Goal: Communication & Community: Answer question/provide support

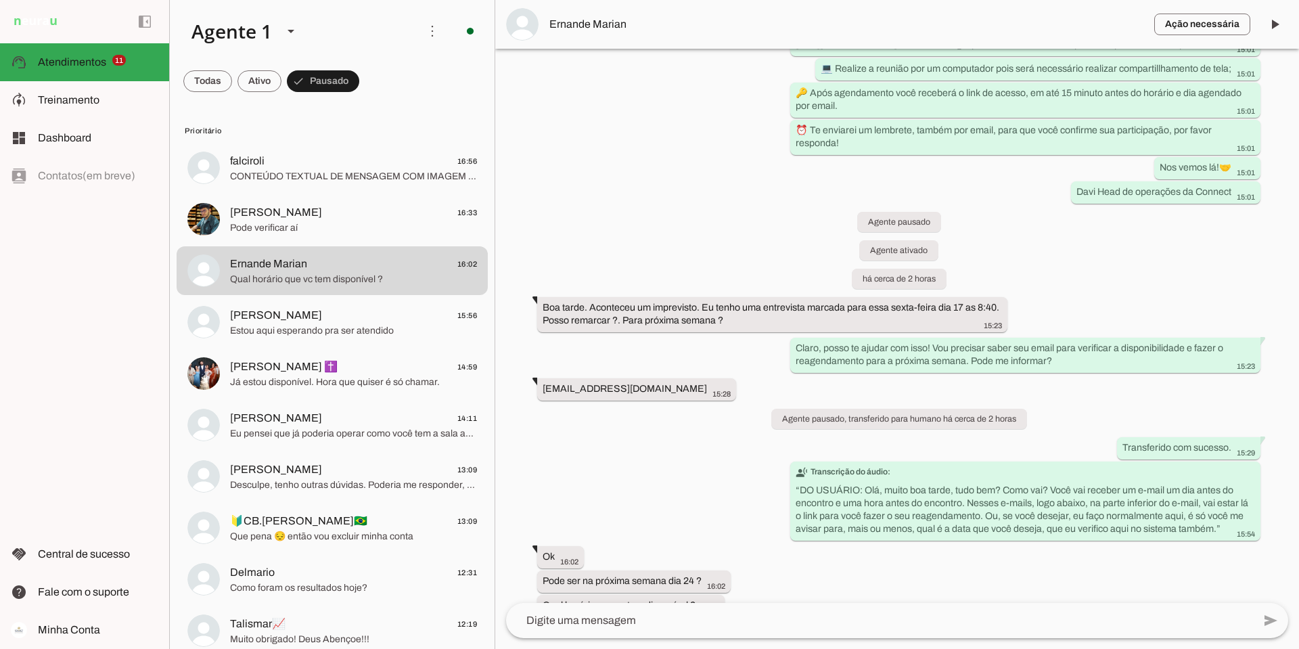
scroll to position [295, 0]
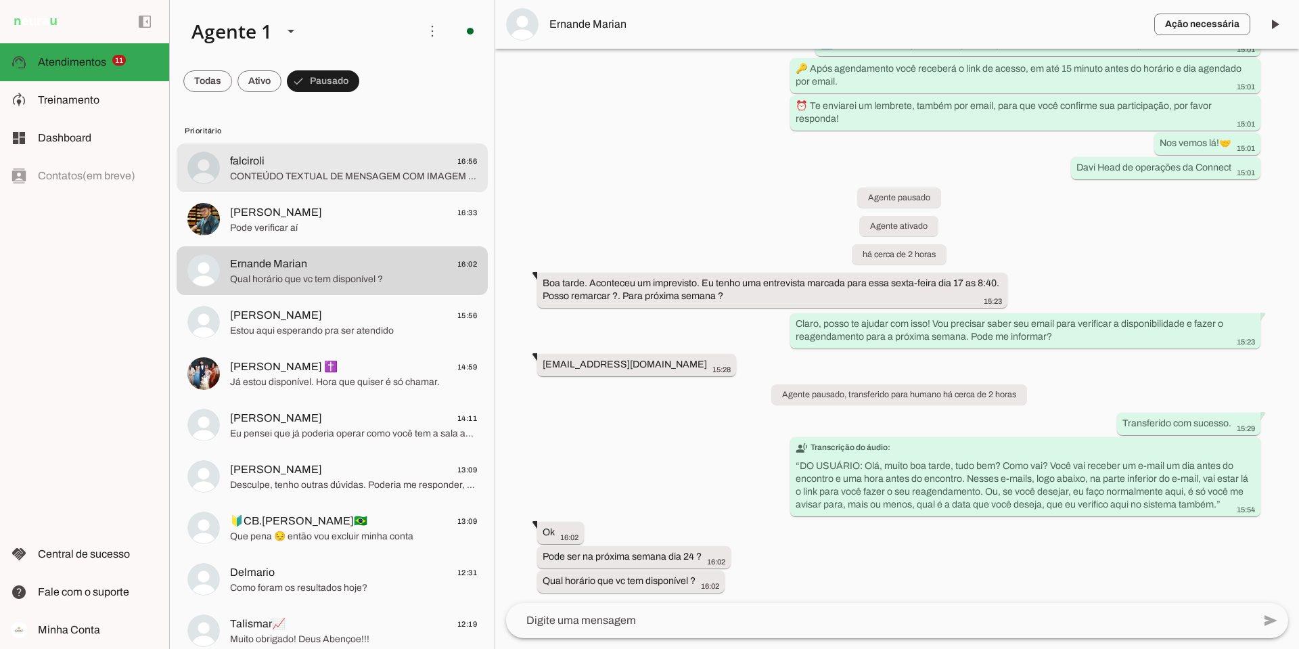
click at [286, 170] on span "CONTEÚDO TEXTUAL DE MENSAGEM COM IMAGEM (URL [URL][DOMAIN_NAME]) :" at bounding box center [353, 177] width 247 height 14
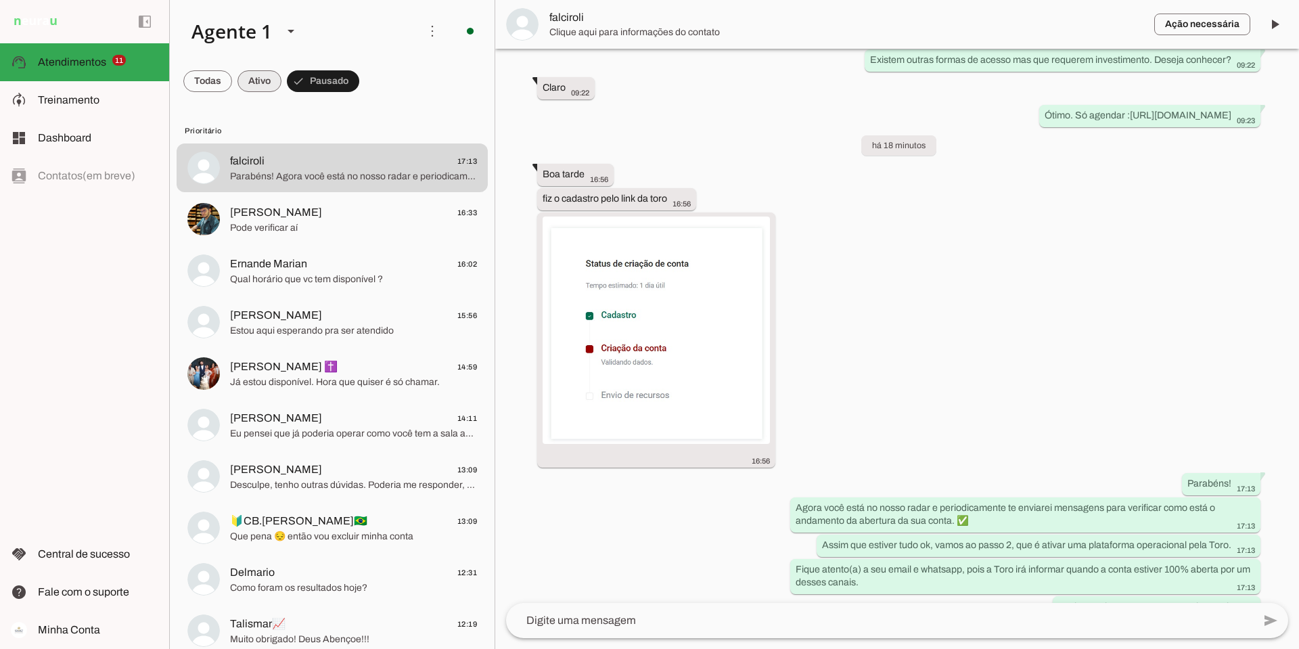
scroll to position [4650, 0]
click at [1283, 28] on span at bounding box center [1274, 24] width 32 height 32
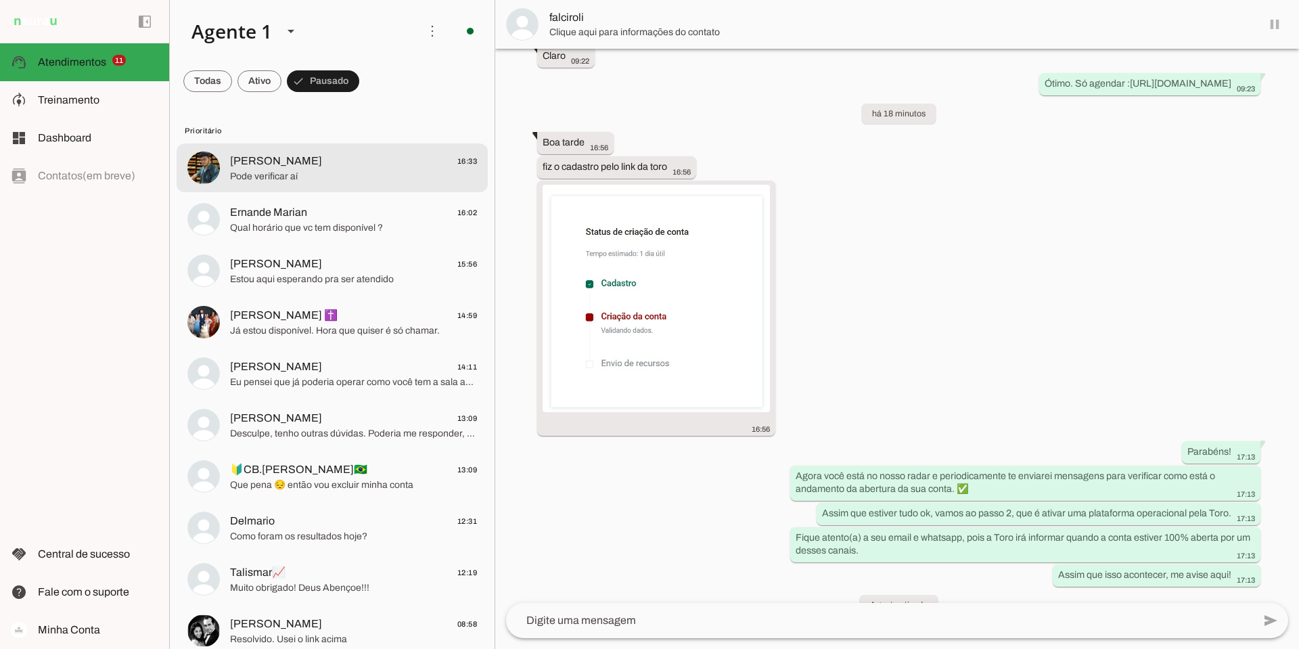
click at [306, 163] on span "[PERSON_NAME] 16:33" at bounding box center [353, 161] width 247 height 17
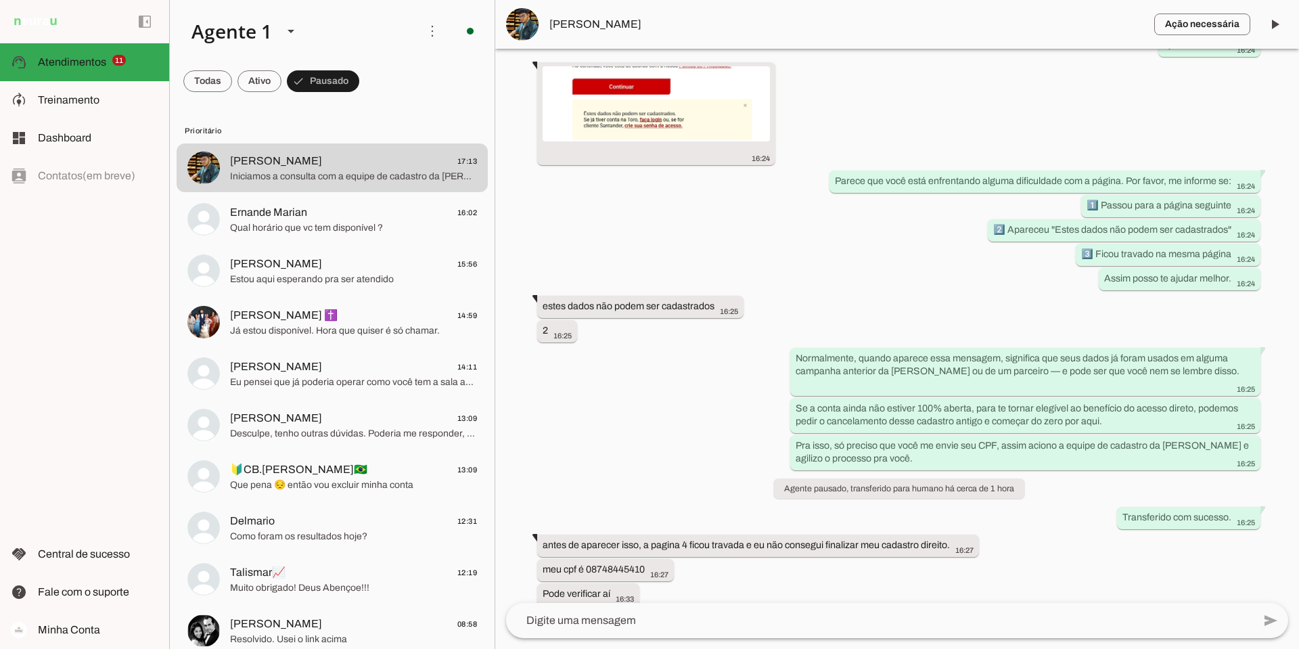
scroll to position [1968, 0]
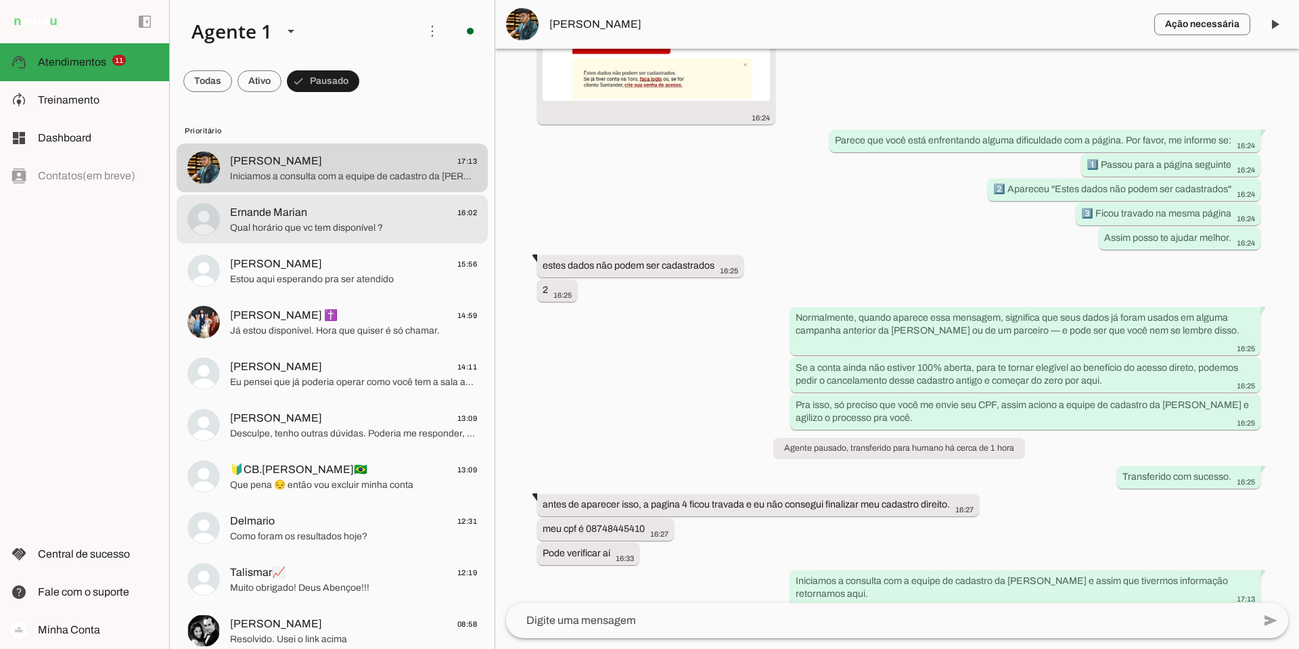
click at [308, 221] on span "Qual horário que vc tem disponível ?" at bounding box center [353, 228] width 247 height 14
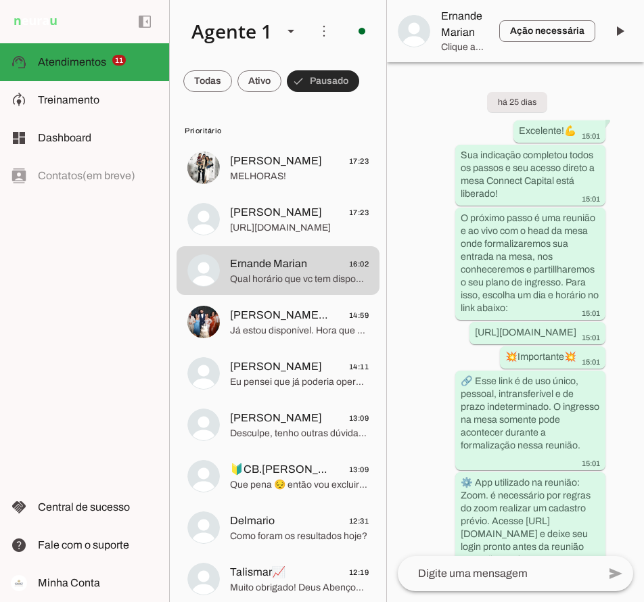
click at [319, 78] on span at bounding box center [323, 81] width 72 height 32
click at [269, 83] on span at bounding box center [259, 81] width 44 height 32
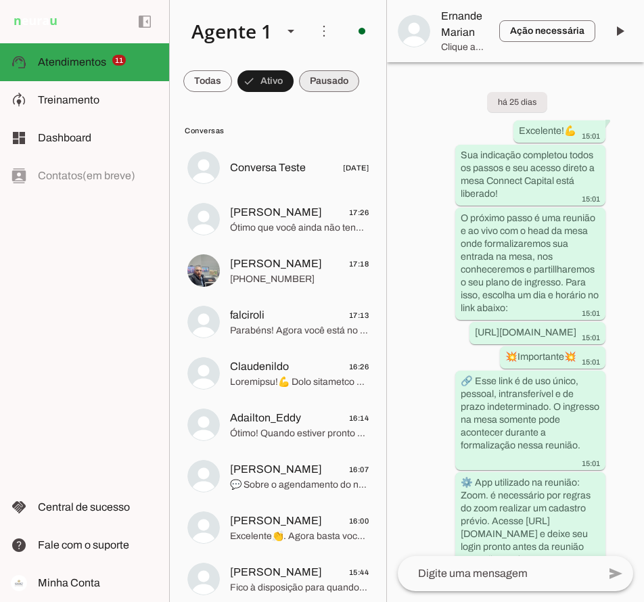
click at [324, 83] on span at bounding box center [329, 81] width 60 height 32
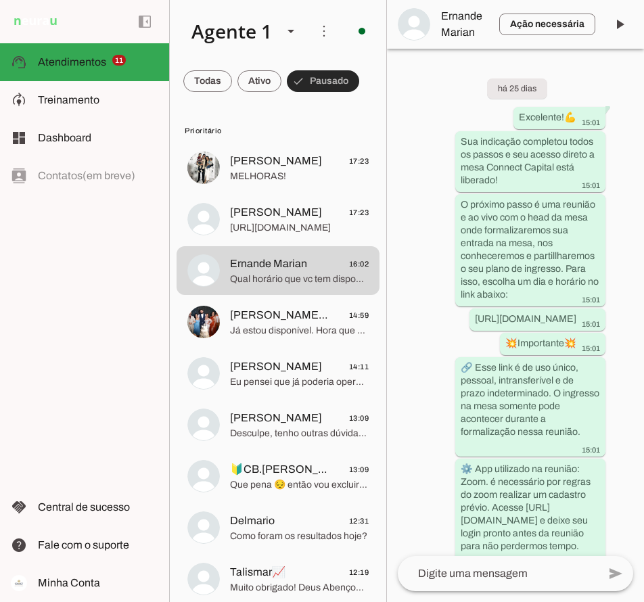
click at [264, 78] on span at bounding box center [259, 81] width 44 height 32
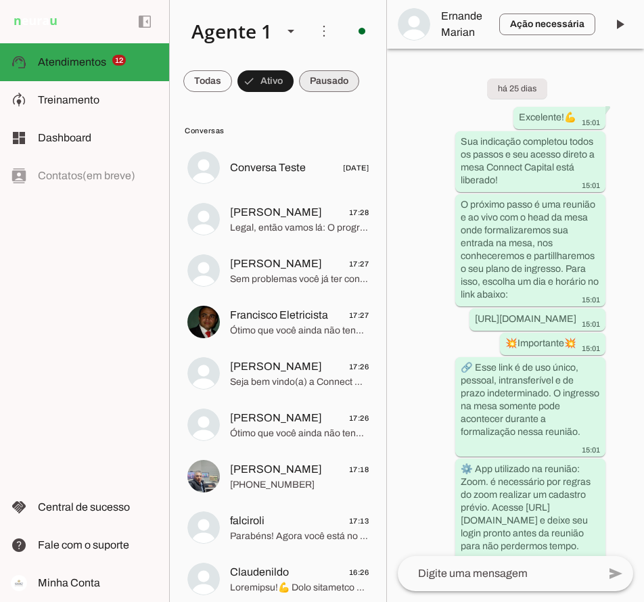
click at [316, 74] on span at bounding box center [329, 81] width 60 height 32
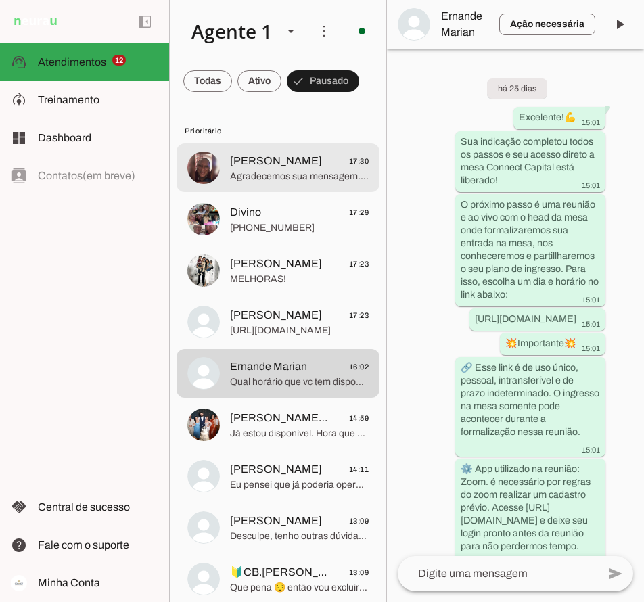
click at [309, 163] on span "[PERSON_NAME] 17:30" at bounding box center [299, 161] width 139 height 17
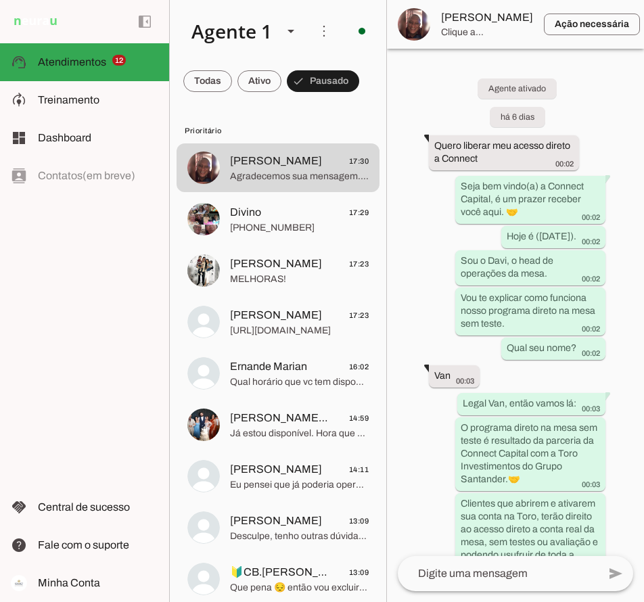
scroll to position [1198, 0]
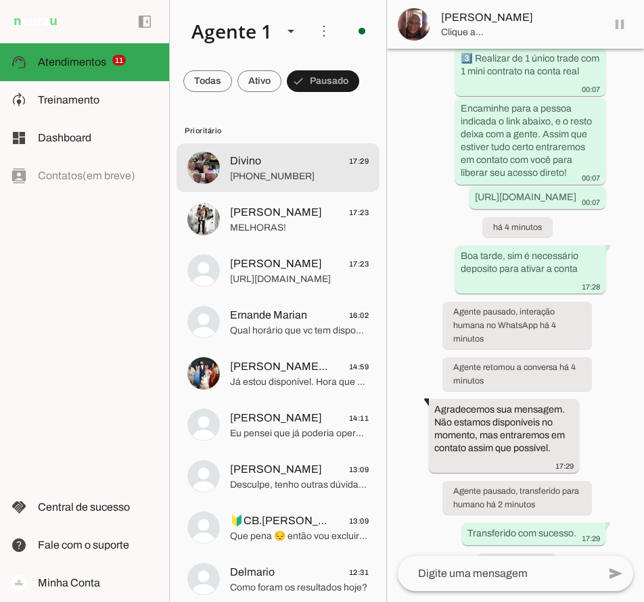
scroll to position [1217, 0]
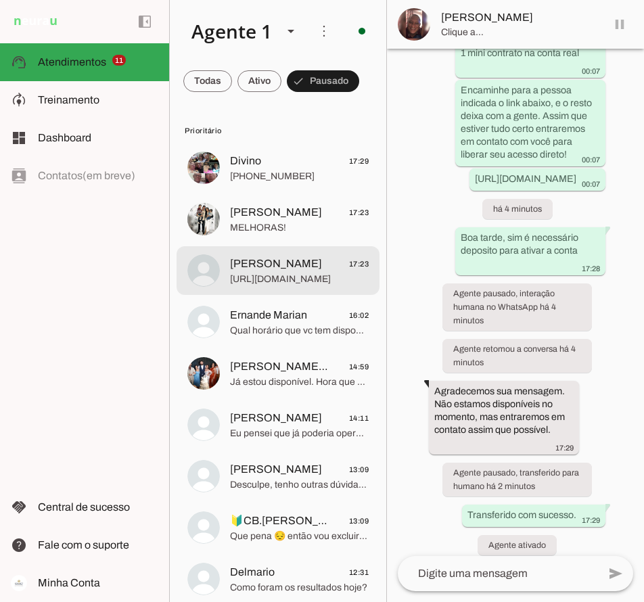
click at [285, 266] on span "[PERSON_NAME]" at bounding box center [276, 264] width 92 height 16
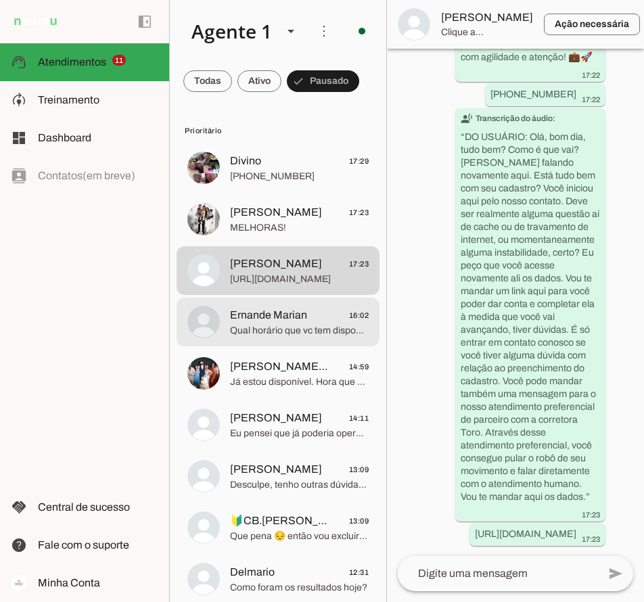
click at [286, 326] on span "Qual horário que vc tem disponível ?" at bounding box center [299, 331] width 139 height 14
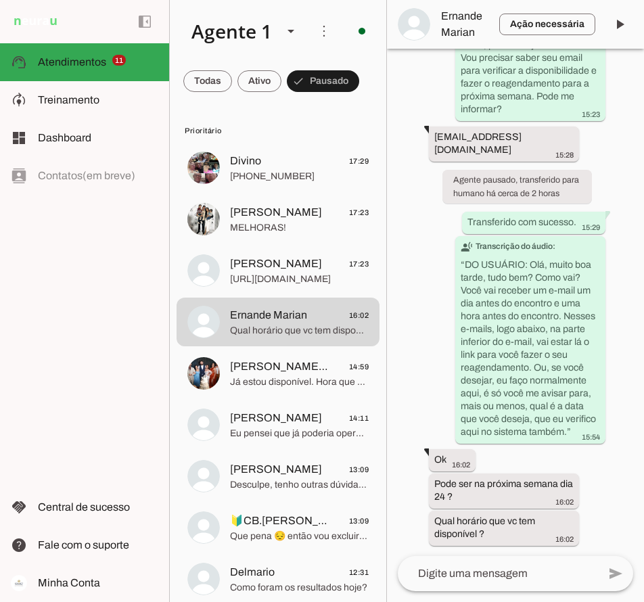
scroll to position [1083, 0]
click at [625, 22] on span at bounding box center [620, 24] width 32 height 32
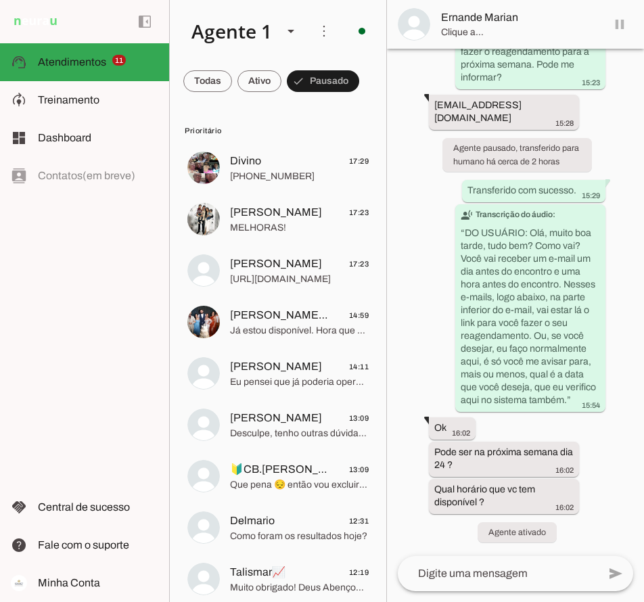
scroll to position [1114, 0]
drag, startPoint x: 259, startPoint y: 74, endPoint x: 268, endPoint y: 92, distance: 19.7
click at [261, 74] on span at bounding box center [259, 81] width 44 height 32
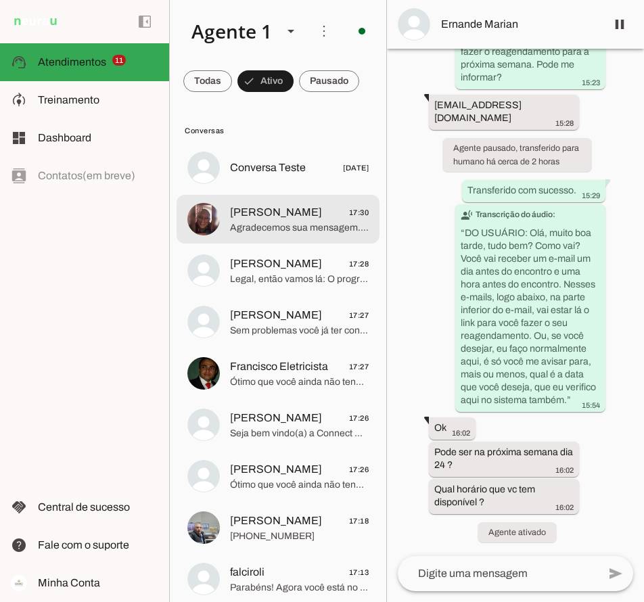
click at [274, 221] on span "Agradecemos sua mensagem. Não estamos disponíveis no momento, mas entraremos em…" at bounding box center [299, 228] width 139 height 14
